Goal: Task Accomplishment & Management: Use online tool/utility

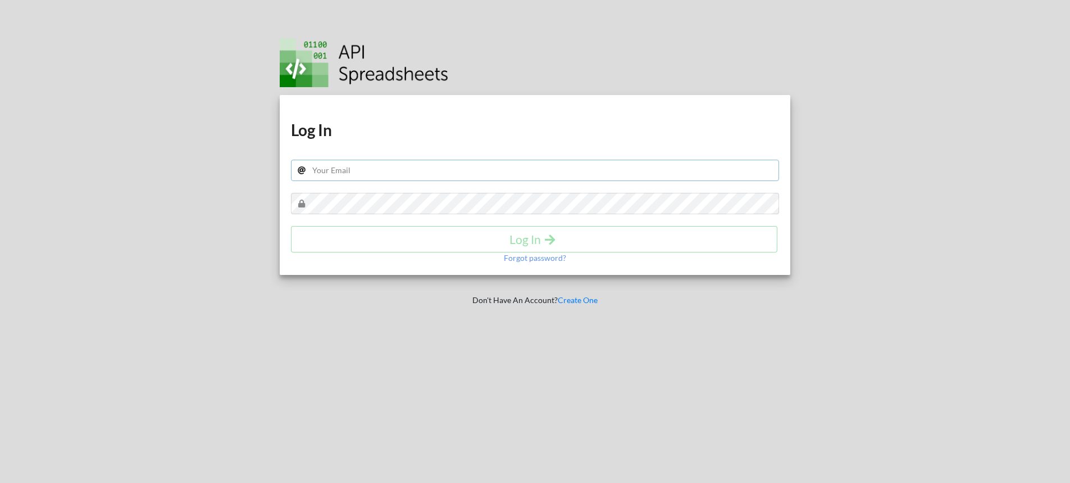
click at [452, 175] on input "text" at bounding box center [535, 170] width 489 height 21
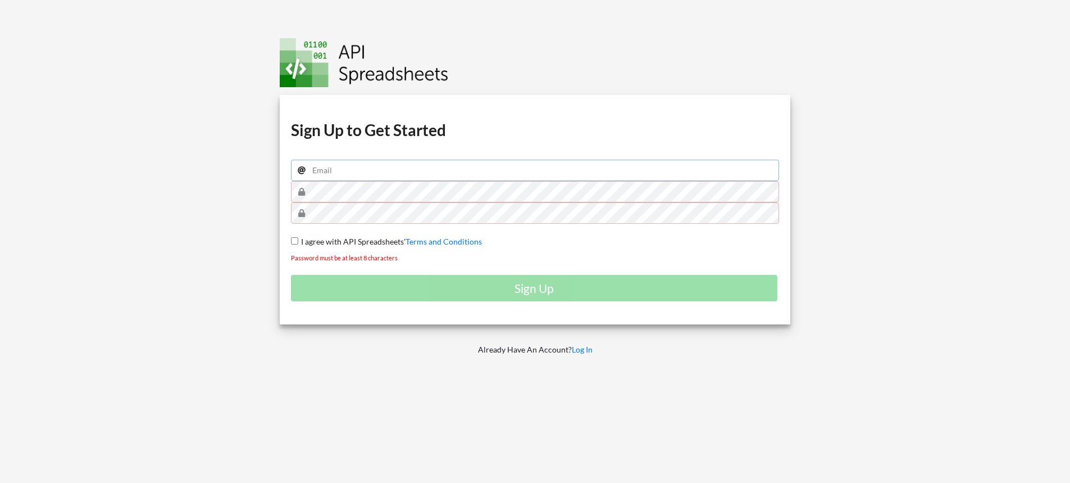
click at [496, 170] on input "email" at bounding box center [535, 170] width 489 height 21
type input "[EMAIL_ADDRESS][DOMAIN_NAME]"
click at [589, 352] on link "Log In" at bounding box center [582, 349] width 21 height 10
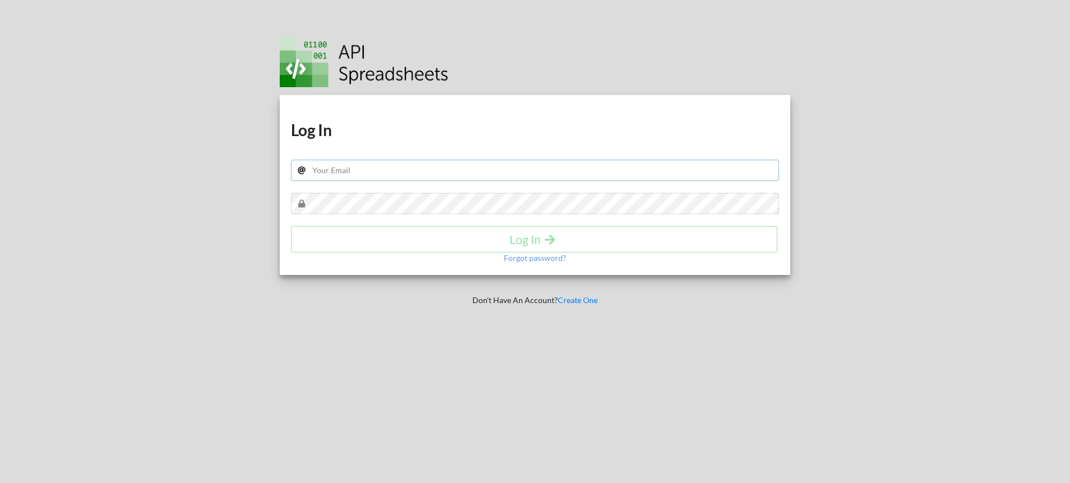
click at [511, 176] on input "text" at bounding box center [535, 170] width 489 height 21
type input "adilsonaraujoleite@gmail.com"
click at [531, 242] on h4 "Log In" at bounding box center [534, 239] width 463 height 14
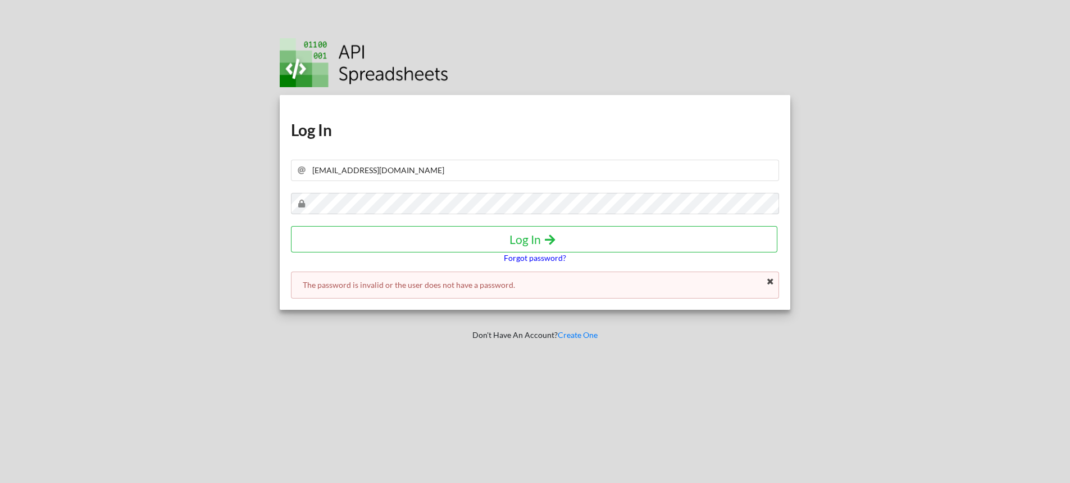
click at [525, 262] on p "Forgot password?" at bounding box center [535, 257] width 62 height 11
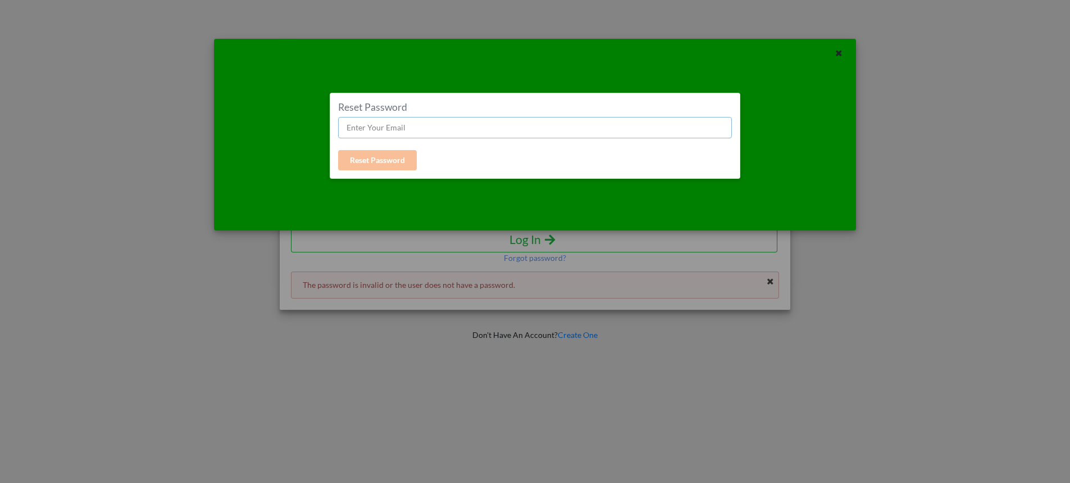
click at [448, 129] on input "text" at bounding box center [535, 127] width 394 height 21
type input "adilsonaraujoleite@gmail.com"
click at [398, 158] on button "Reset Password" at bounding box center [377, 160] width 79 height 20
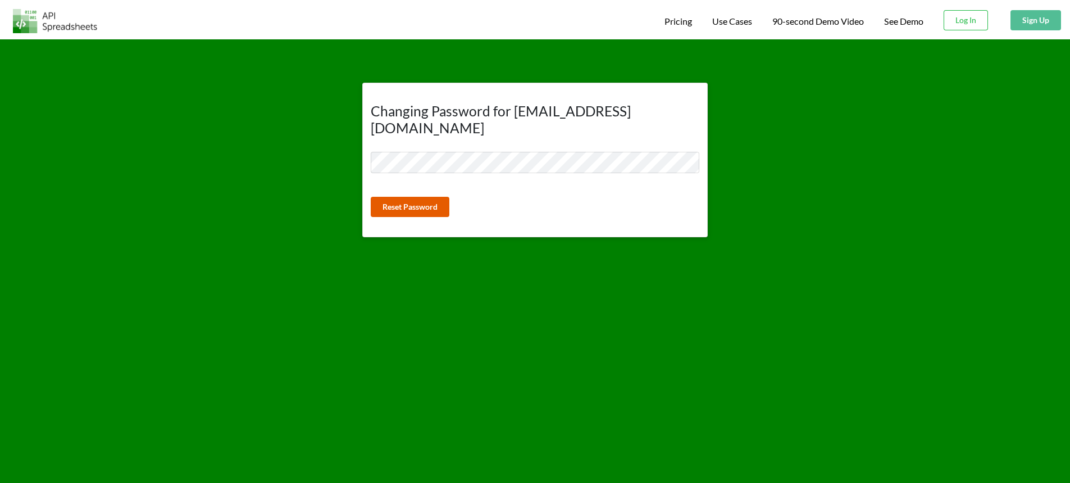
click at [409, 197] on button "Reset Password" at bounding box center [410, 207] width 79 height 20
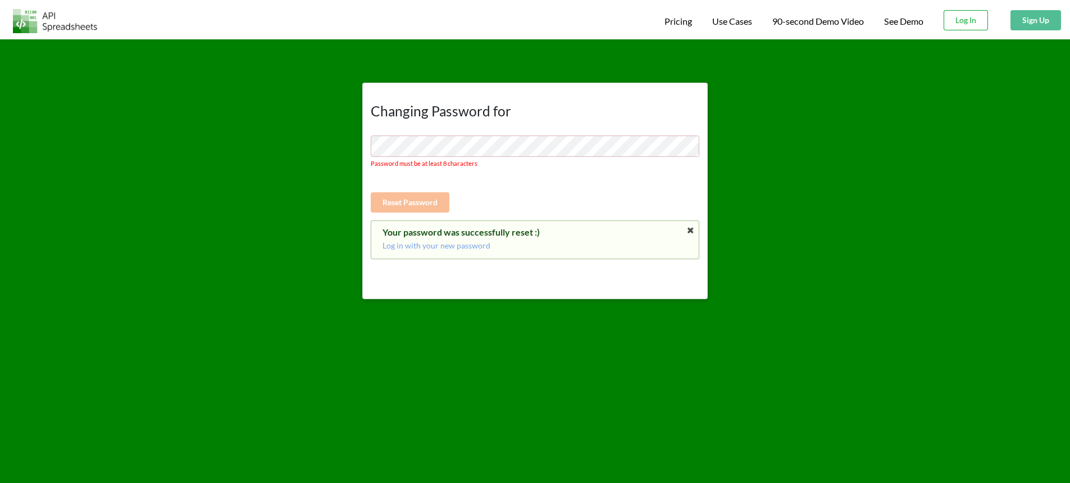
click at [963, 24] on button "Log In" at bounding box center [966, 20] width 44 height 20
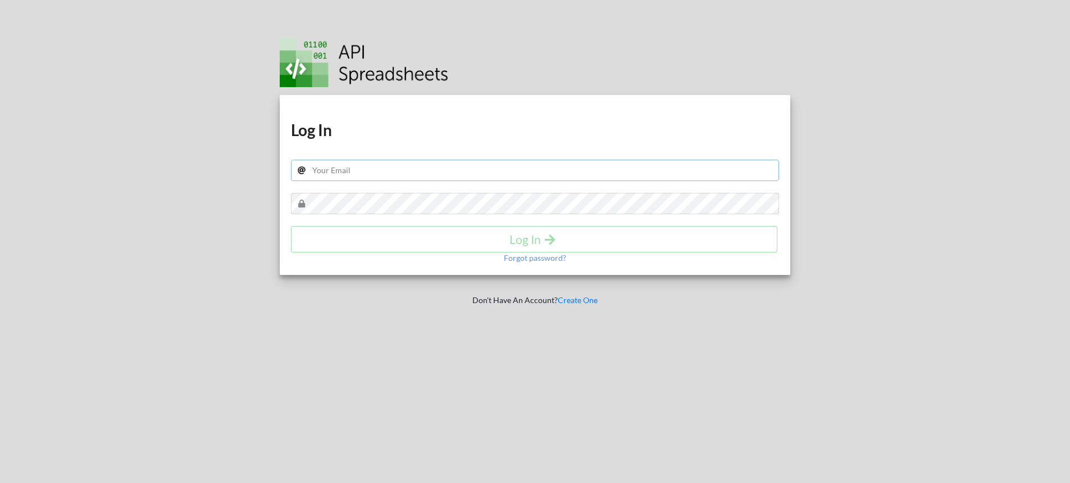
click at [750, 171] on input "text" at bounding box center [535, 170] width 489 height 21
type input "[EMAIL_ADDRESS][DOMAIN_NAME]"
click at [668, 246] on button "Log In" at bounding box center [534, 239] width 487 height 26
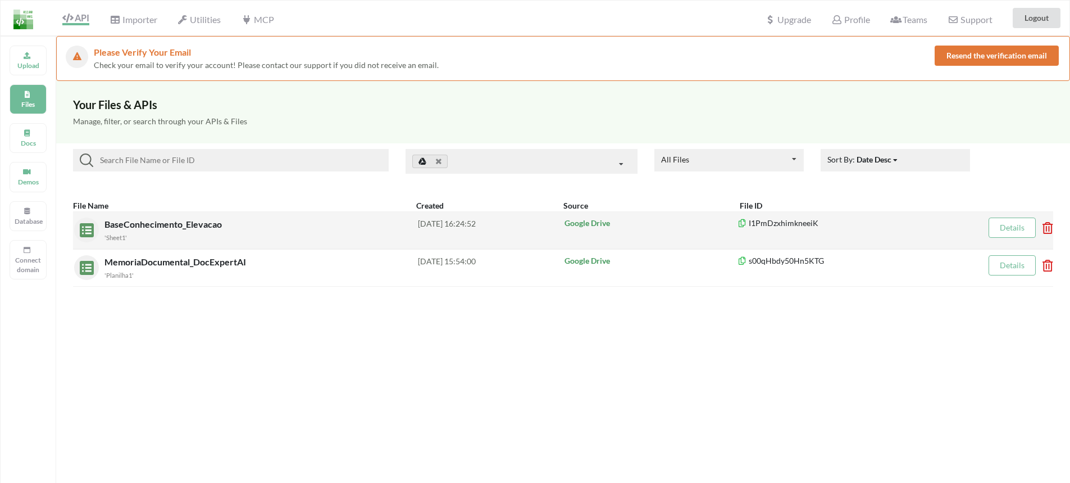
click at [1000, 229] on link "Details" at bounding box center [1012, 228] width 25 height 10
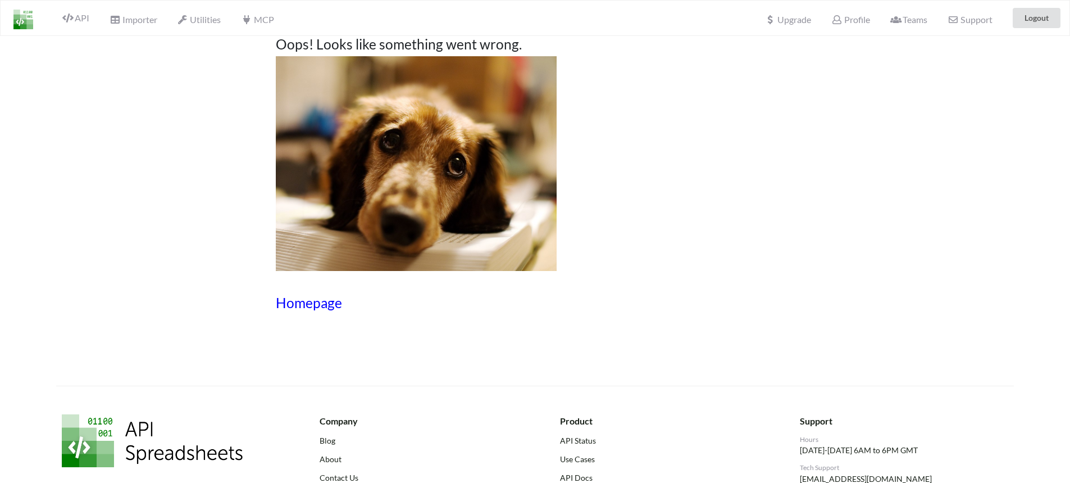
click at [330, 305] on h3 "Homepage" at bounding box center [535, 302] width 519 height 16
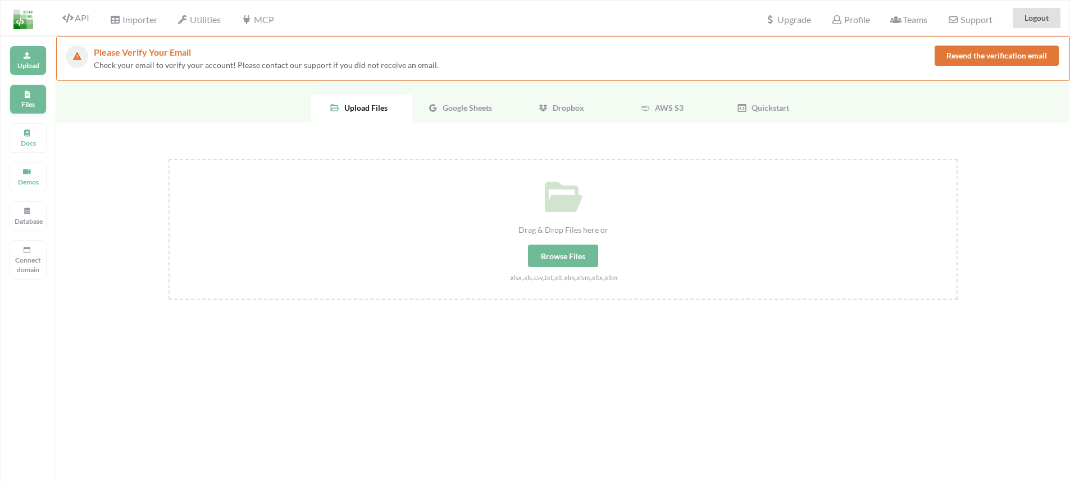
click at [30, 97] on div "Files" at bounding box center [28, 99] width 37 height 30
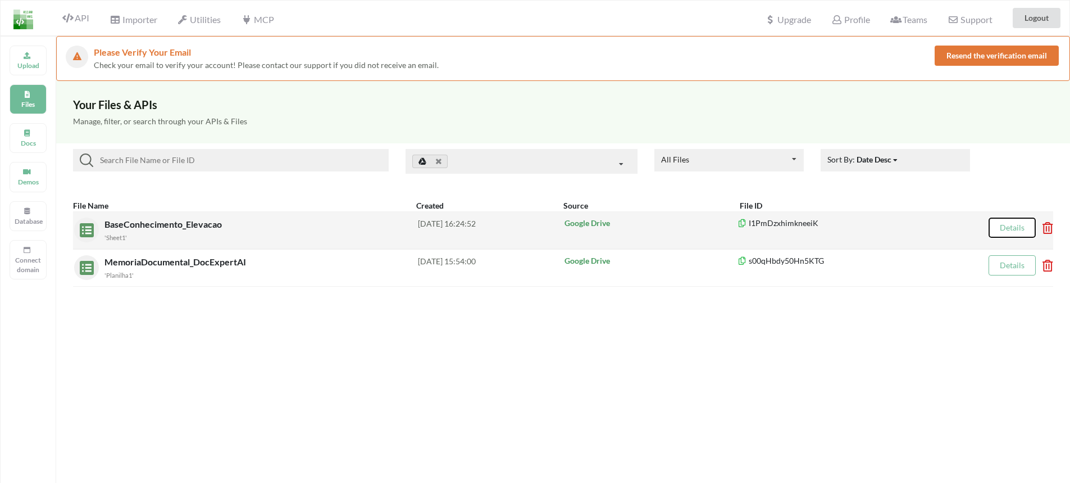
click at [997, 224] on button "Details" at bounding box center [1012, 227] width 47 height 20
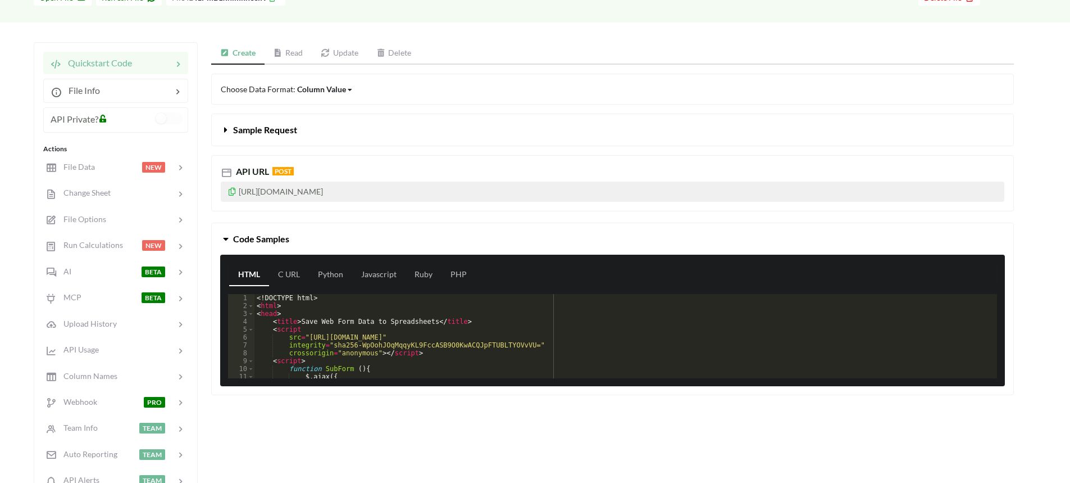
scroll to position [146, 0]
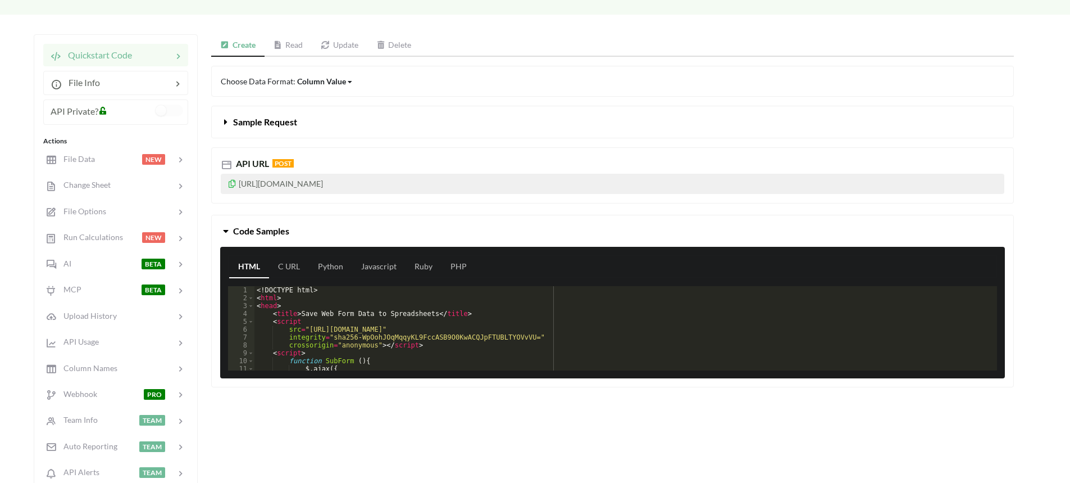
click at [225, 120] on icon at bounding box center [226, 119] width 11 height 9
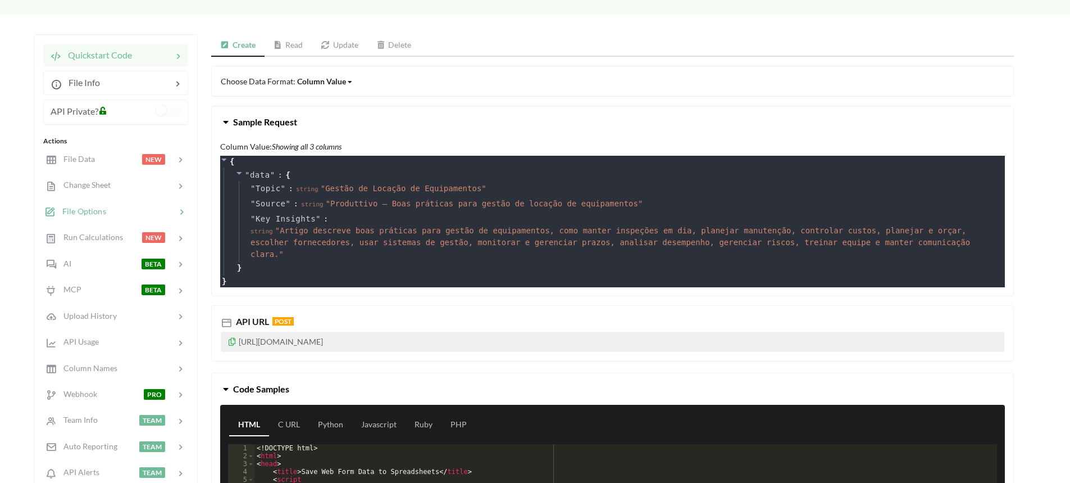
click at [88, 207] on span "File Options" at bounding box center [81, 211] width 51 height 10
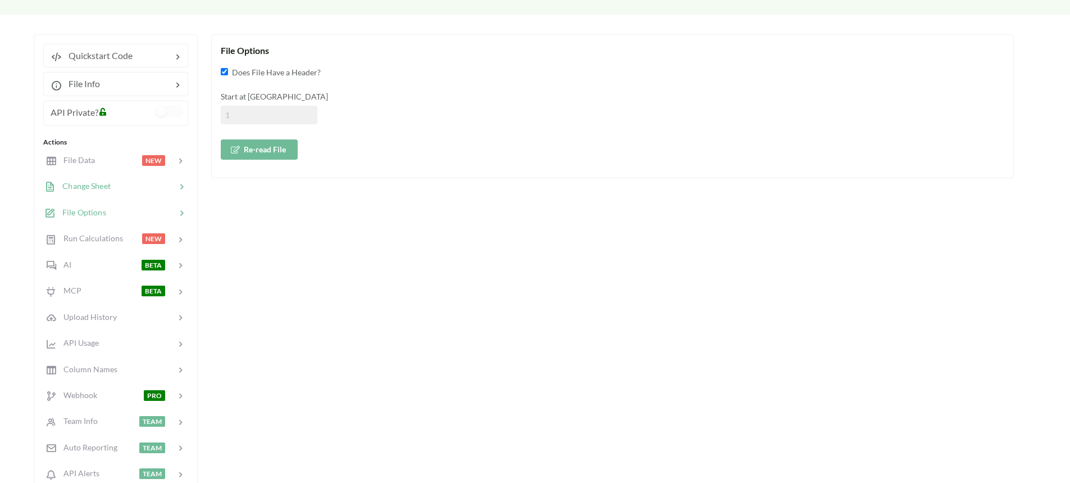
click at [93, 184] on span "Change Sheet" at bounding box center [83, 186] width 55 height 10
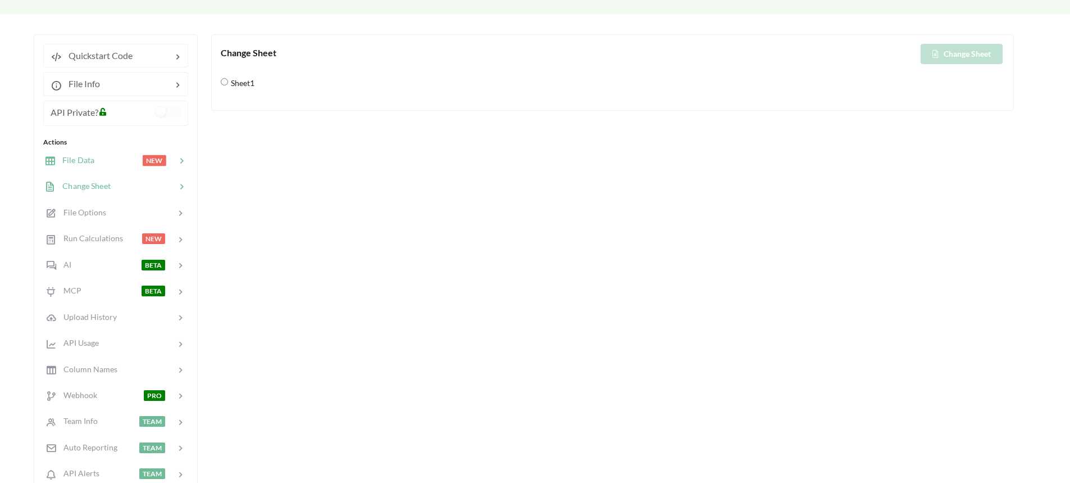
click at [80, 160] on span "File Data" at bounding box center [75, 160] width 39 height 10
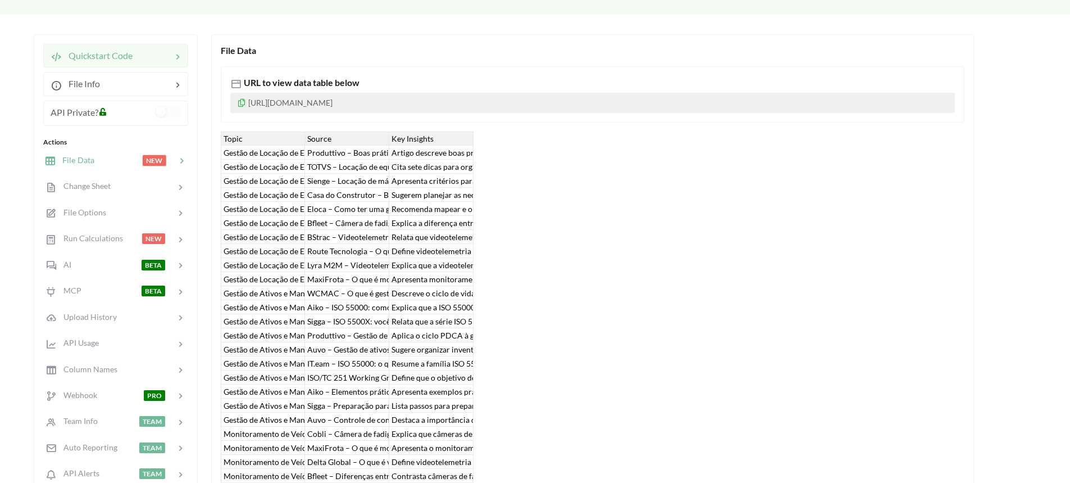
click at [84, 58] on span "Quickstart Code" at bounding box center [97, 55] width 71 height 11
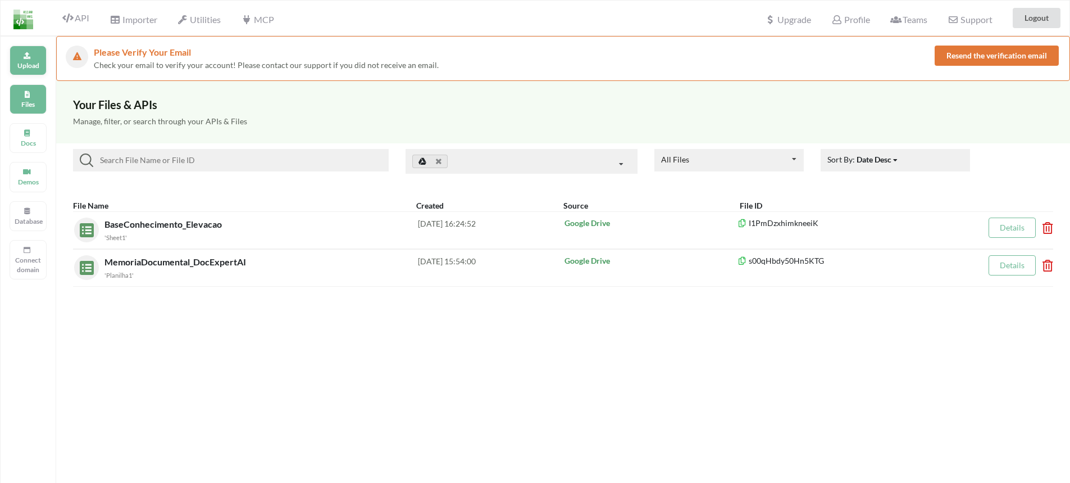
click at [34, 61] on p "Upload" at bounding box center [28, 66] width 27 height 10
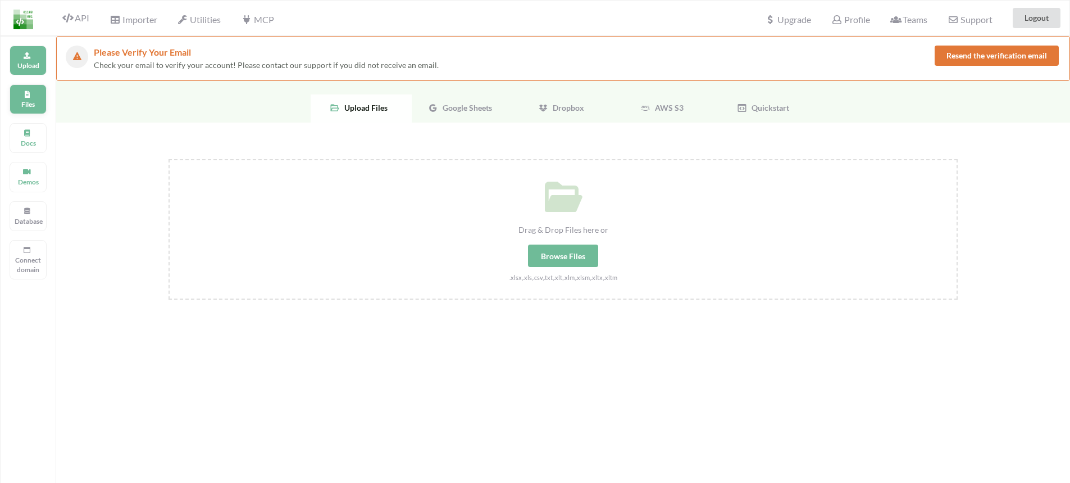
click at [37, 100] on p "Files" at bounding box center [28, 104] width 27 height 10
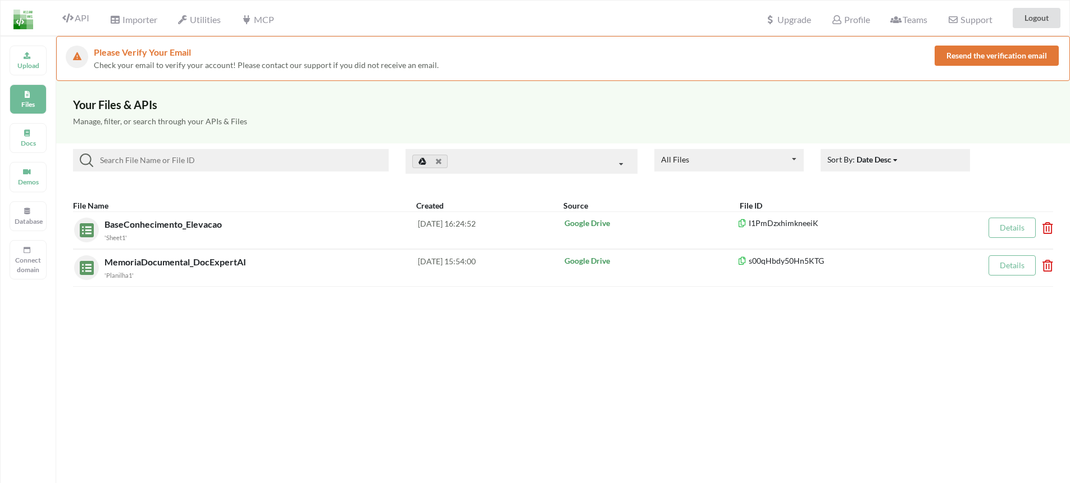
click at [1007, 57] on button "Resend the verification email" at bounding box center [997, 56] width 124 height 20
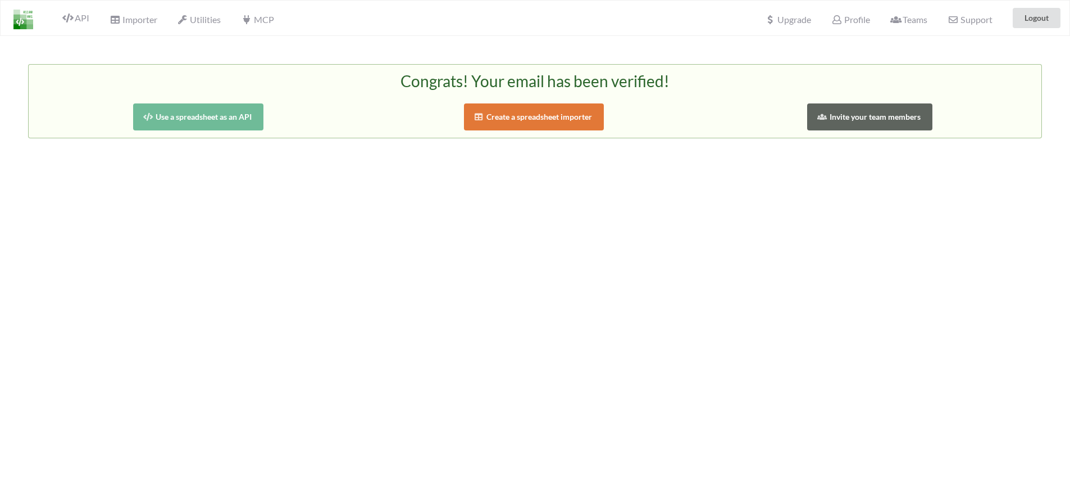
click at [229, 116] on button "Use a spreadsheet as an API" at bounding box center [198, 116] width 131 height 27
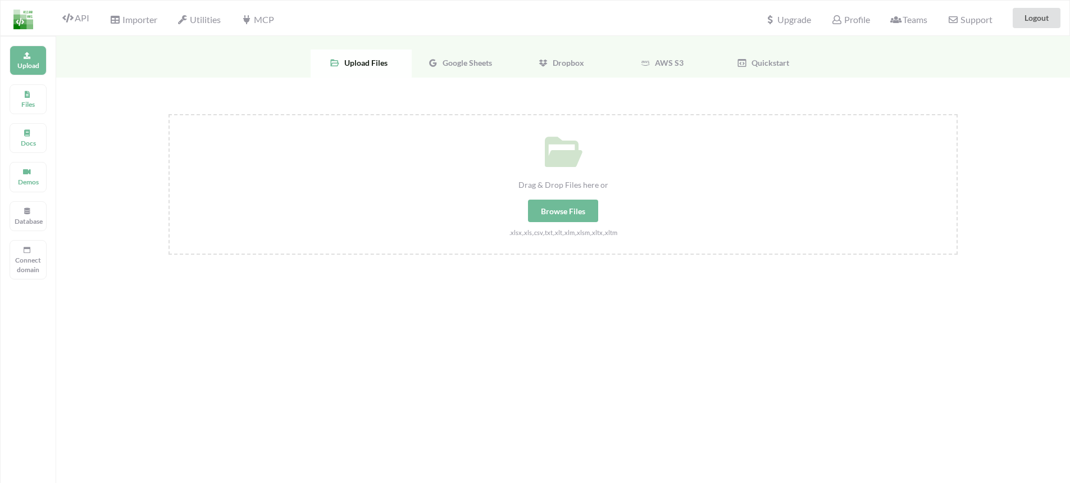
click at [560, 217] on div "Browse Files" at bounding box center [563, 210] width 70 height 22
click at [169, 114] on input "Drag & Drop Files here or Browse Files .xlsx,.xls,.csv,.txt,.xlt,.xlm,.xlsm,.xl…" at bounding box center [169, 114] width 0 height 0
click at [37, 94] on div "Files" at bounding box center [28, 99] width 37 height 30
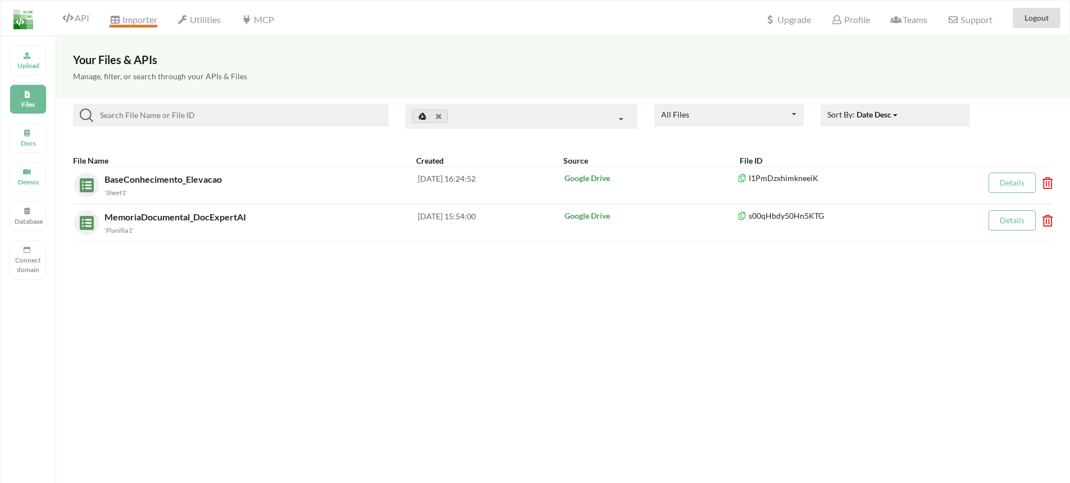
click at [134, 20] on span "Importer" at bounding box center [133, 20] width 47 height 13
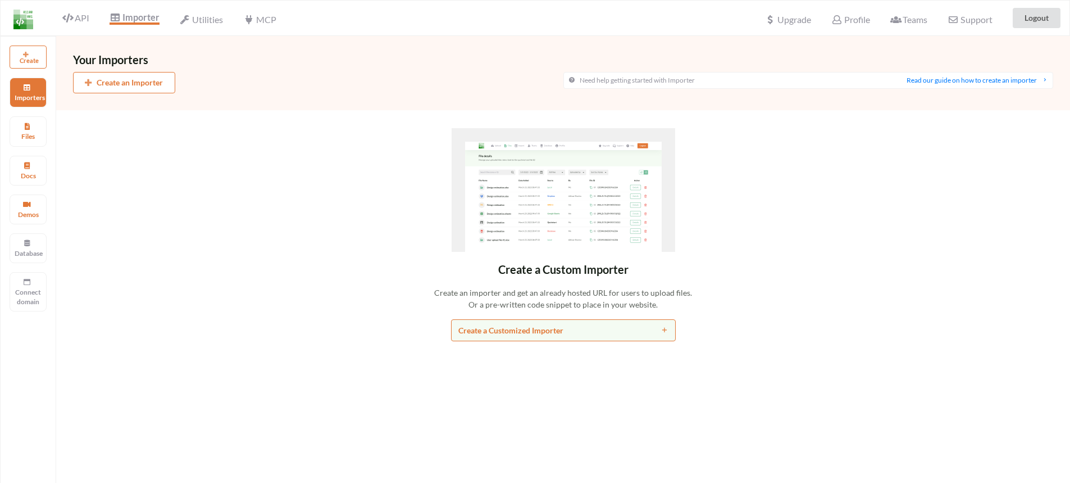
click at [140, 87] on button "Create an Importer" at bounding box center [124, 82] width 102 height 21
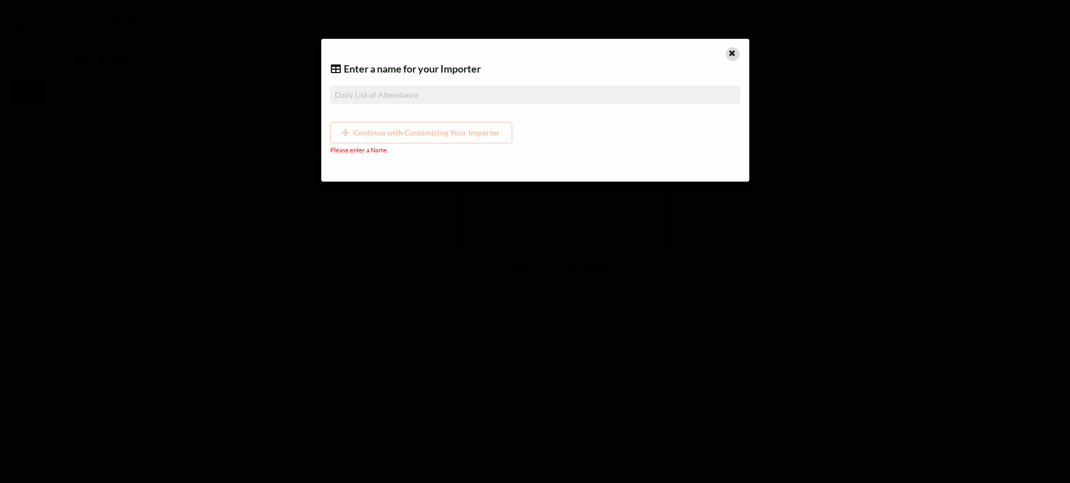
click at [733, 49] on icon at bounding box center [733, 52] width 10 height 8
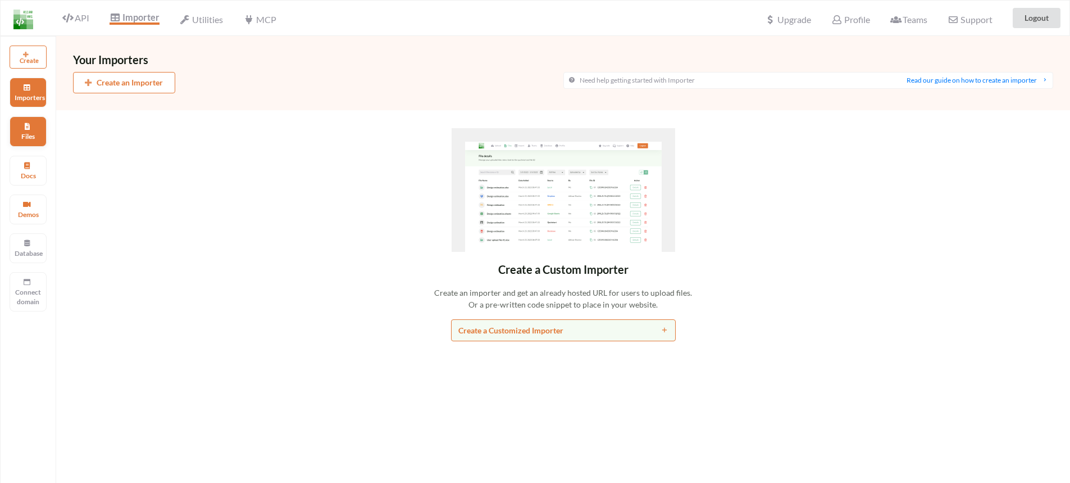
click at [35, 127] on div "Files" at bounding box center [28, 131] width 37 height 30
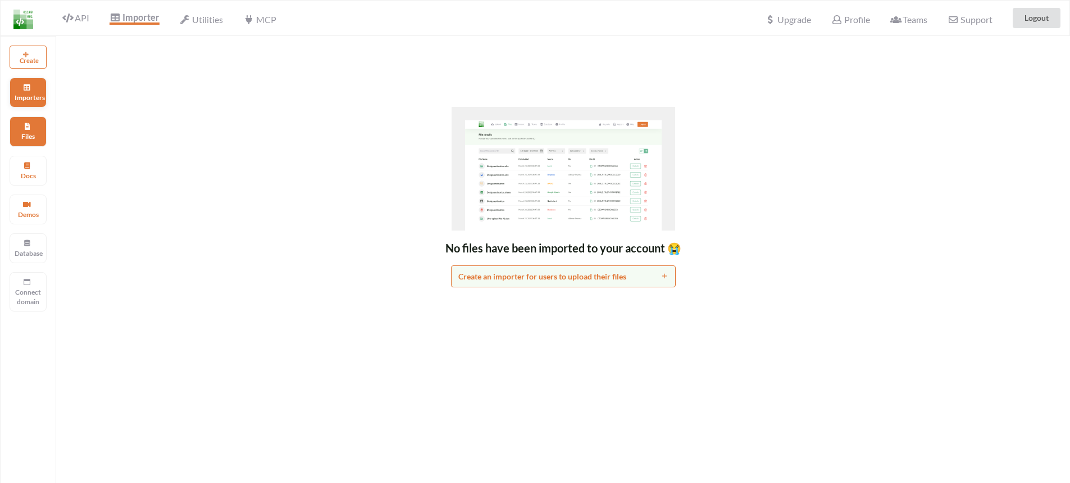
click at [26, 86] on icon at bounding box center [27, 86] width 8 height 7
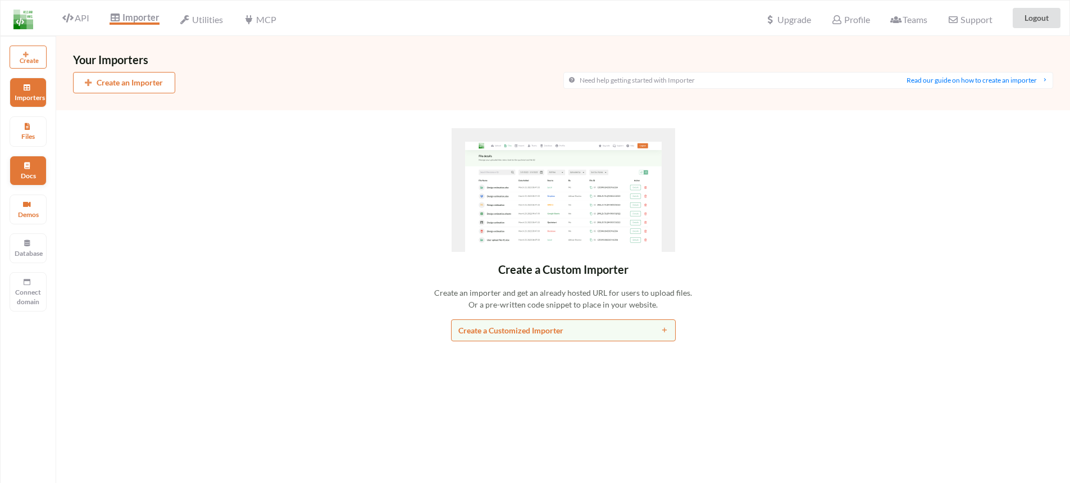
click at [22, 166] on div "Docs" at bounding box center [28, 171] width 37 height 30
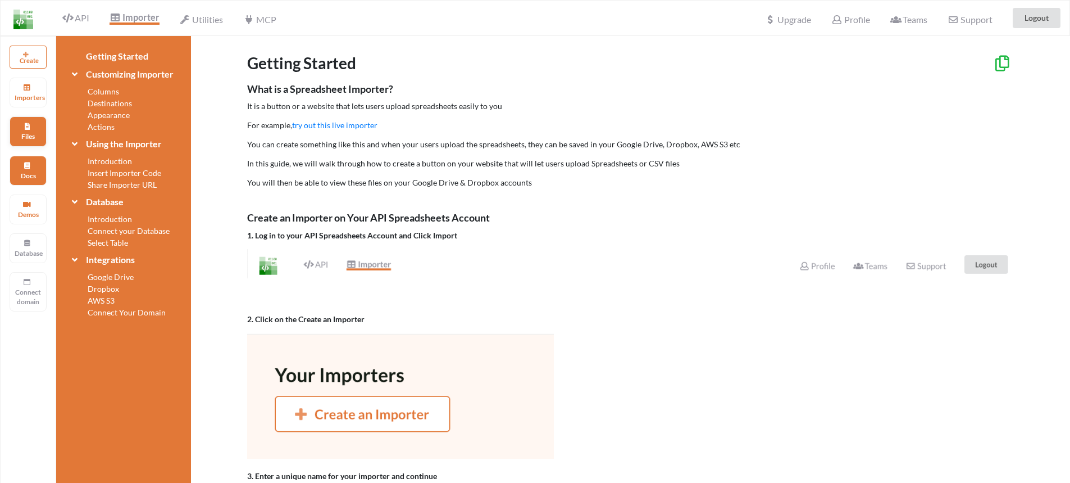
click at [26, 132] on p "Files" at bounding box center [28, 136] width 27 height 10
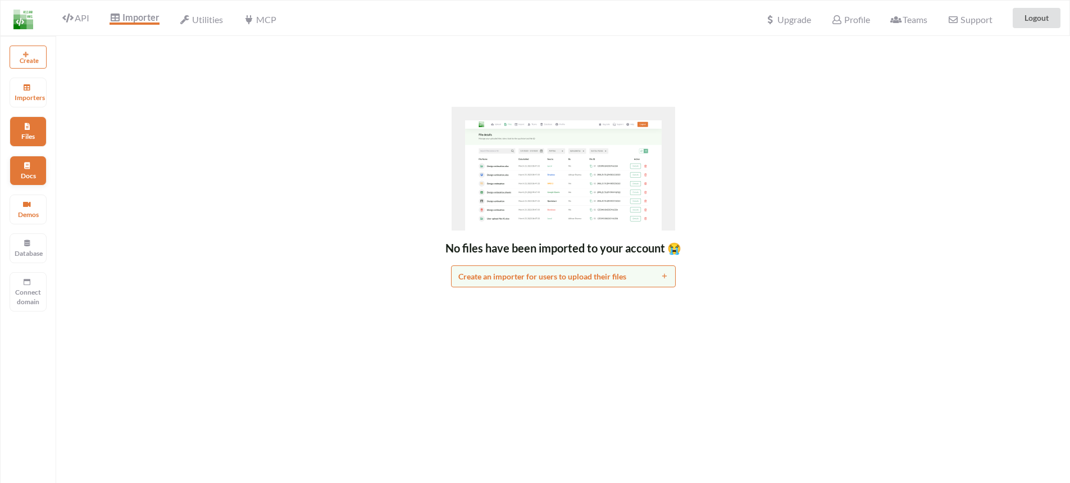
click at [28, 170] on div "Docs" at bounding box center [28, 171] width 37 height 30
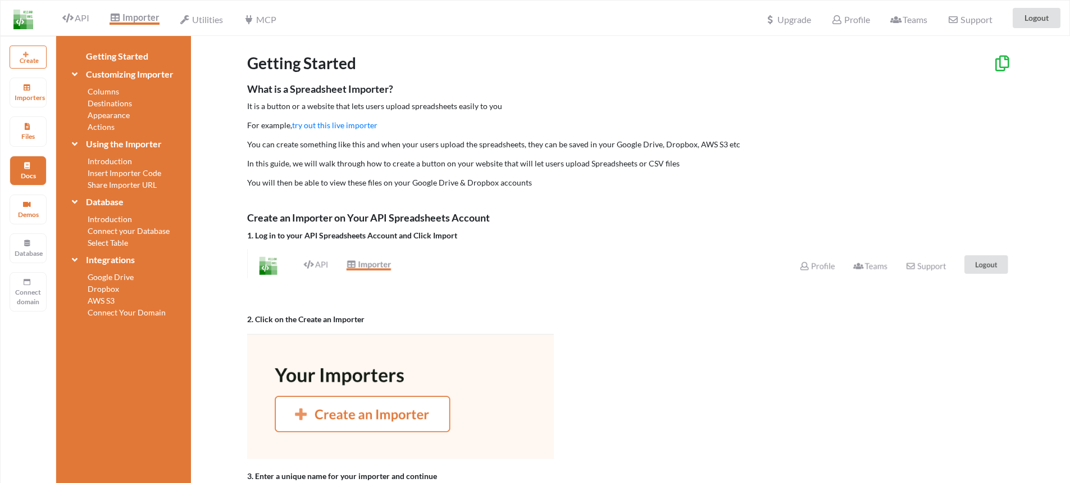
click at [26, 22] on img at bounding box center [23, 20] width 20 height 20
click at [72, 16] on icon at bounding box center [67, 17] width 11 height 9
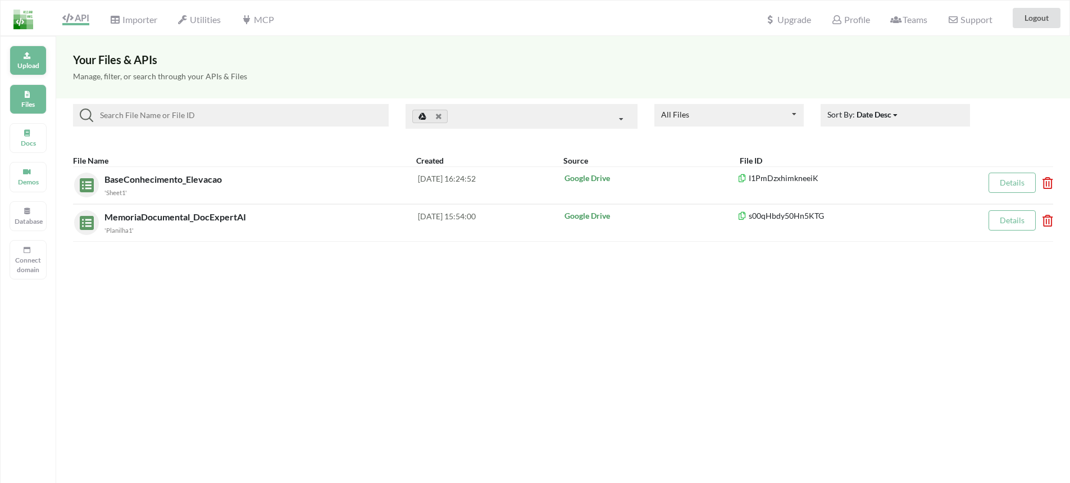
click at [38, 62] on p "Upload" at bounding box center [28, 66] width 27 height 10
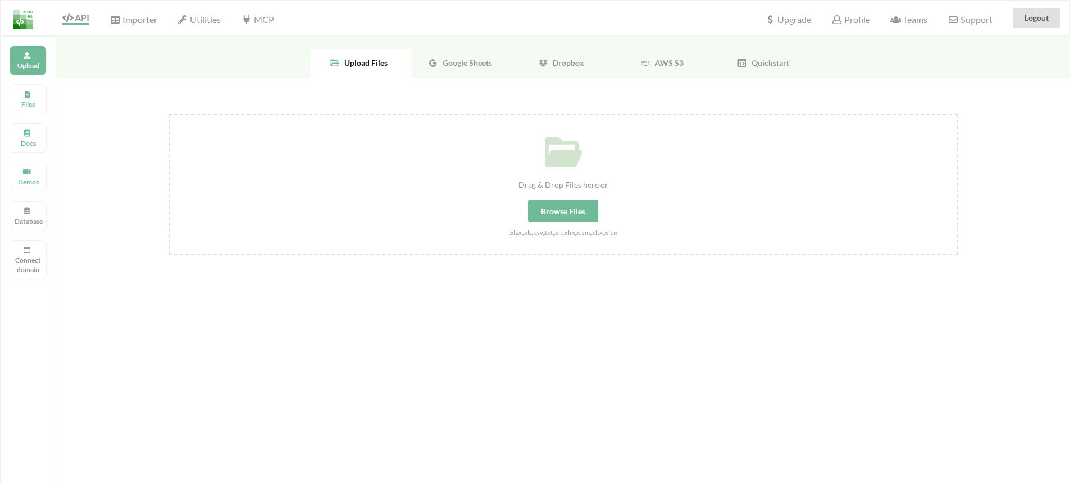
click at [456, 67] on span "Google Sheets" at bounding box center [465, 63] width 54 height 10
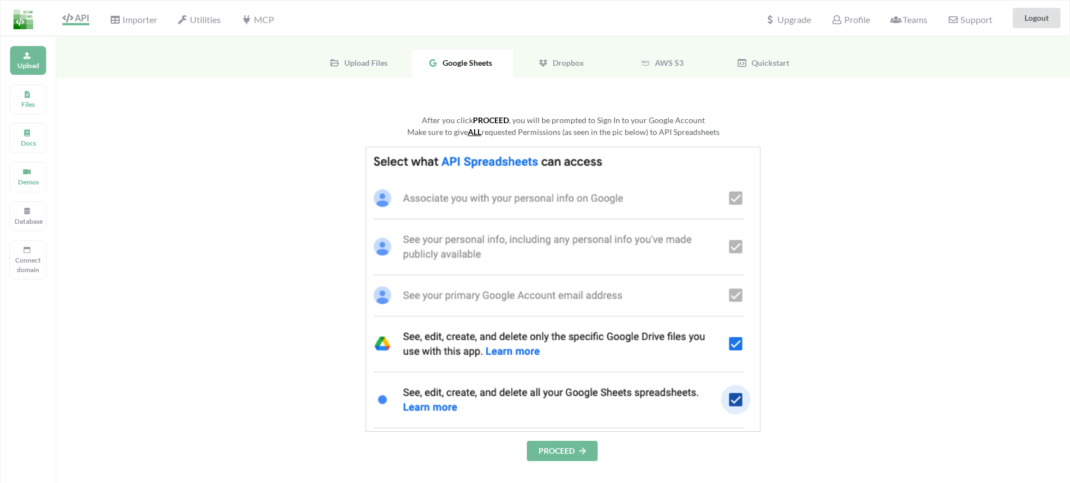
click at [547, 451] on button "PROCEED" at bounding box center [562, 451] width 71 height 20
